Goal: Task Accomplishment & Management: Use online tool/utility

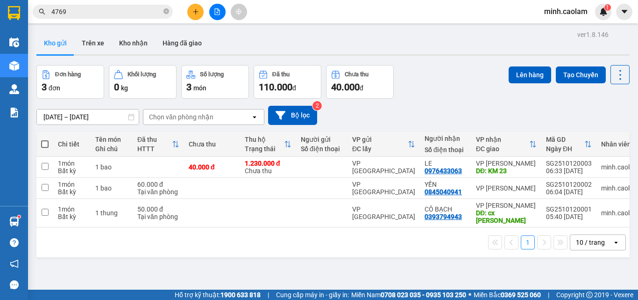
click at [218, 18] on button at bounding box center [217, 12] width 16 height 16
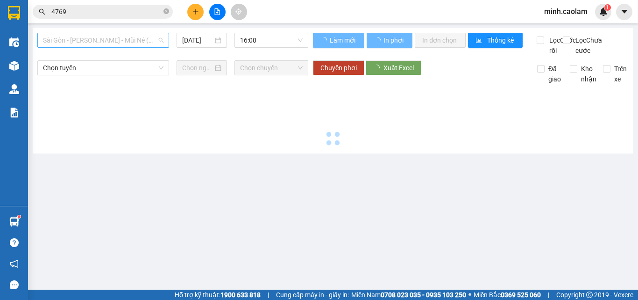
click at [75, 42] on span "Sài Gòn - [PERSON_NAME] - Mũi Né (CT Ông Đồn)" at bounding box center [103, 40] width 121 height 14
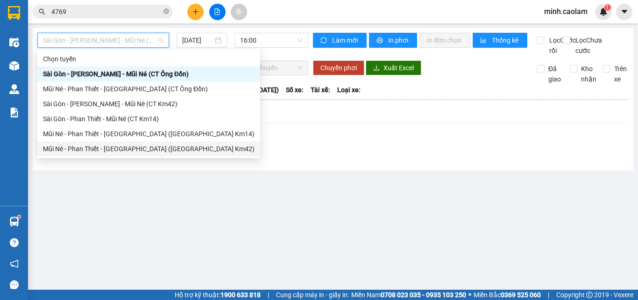
click at [108, 147] on div "Mũi Né - Phan Thiết - [GEOGRAPHIC_DATA] ([GEOGRAPHIC_DATA] Km42)" at bounding box center [149, 148] width 212 height 10
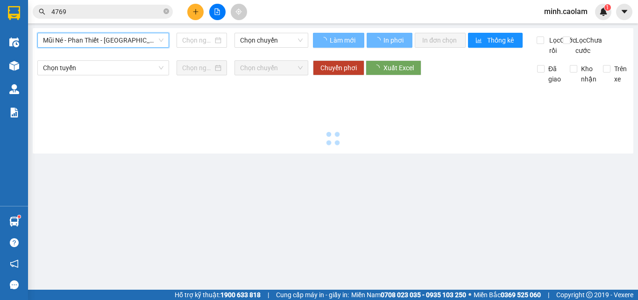
type input "[DATE]"
